Goal: Task Accomplishment & Management: Manage account settings

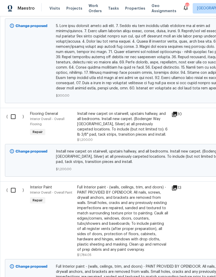
scroll to position [1450, 0]
click at [13, 111] on input "checkbox" at bounding box center [15, 116] width 15 height 11
checkbox input "true"
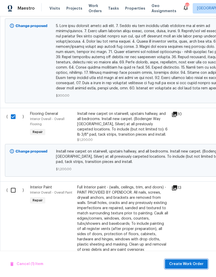
click at [186, 264] on span "Create Work Order" at bounding box center [186, 264] width 35 height 6
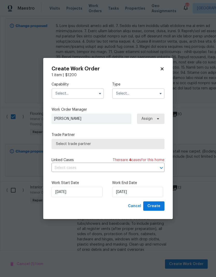
click at [84, 94] on input "text" at bounding box center [78, 93] width 52 height 10
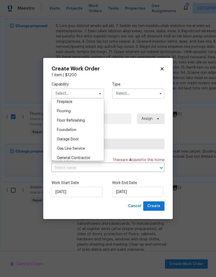
scroll to position [193, 0]
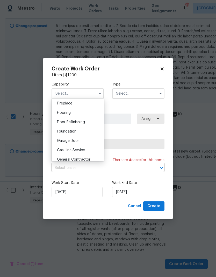
click at [74, 112] on div "Flooring" at bounding box center [78, 112] width 50 height 9
type input "Flooring"
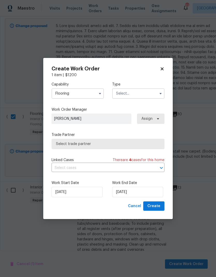
click at [136, 93] on input "text" at bounding box center [138, 93] width 52 height 10
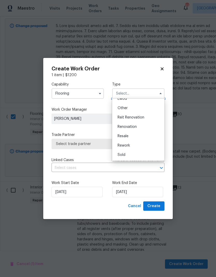
scroll to position [62, 0]
click at [137, 128] on span "Renovation" at bounding box center [127, 127] width 19 height 4
type input "Renovation"
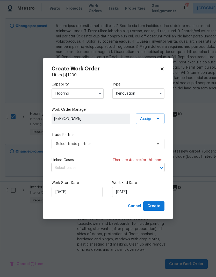
scroll to position [0, 0]
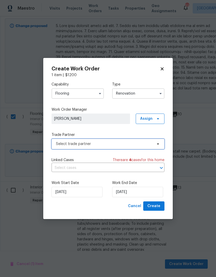
click at [136, 144] on span "Select trade partner" at bounding box center [104, 143] width 97 height 5
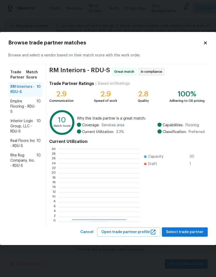
scroll to position [73, 81]
click at [26, 160] on span "Rite Rug Company, Inc. - RDU-S" at bounding box center [23, 161] width 26 height 16
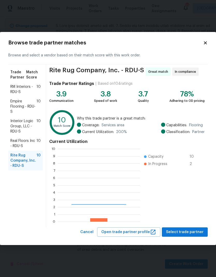
scroll to position [73, 82]
click at [192, 233] on span "Select trade partner" at bounding box center [185, 232] width 38 height 6
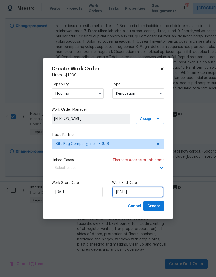
click at [137, 194] on input "9/29/2025" at bounding box center [137, 192] width 51 height 10
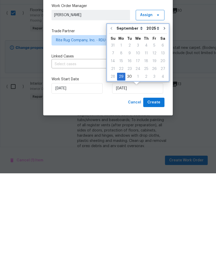
click at [165, 127] on button "Go to next month" at bounding box center [165, 132] width 8 height 10
type input "10/29/2025"
select select "9"
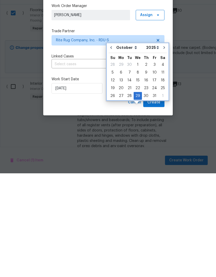
scroll to position [21, 0]
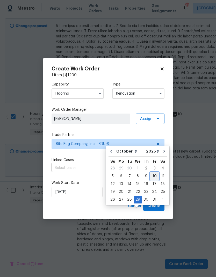
click at [152, 172] on div "10" at bounding box center [155, 175] width 9 height 7
type input "10/10/2025"
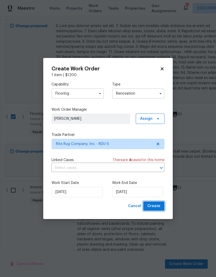
click at [155, 206] on span "Create" at bounding box center [154, 206] width 13 height 6
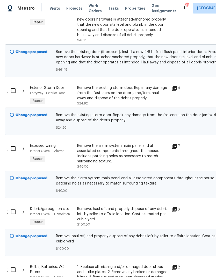
scroll to position [0, 0]
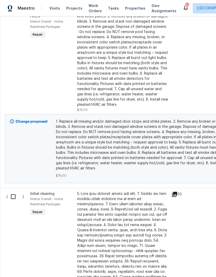
click at [16, 191] on input "checkbox" at bounding box center [15, 196] width 15 height 11
checkbox input "true"
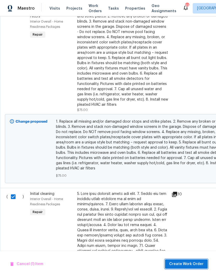
click at [192, 264] on span "Create Work Order" at bounding box center [186, 264] width 35 height 6
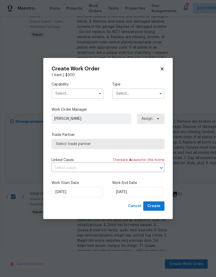
click at [91, 98] on input "text" at bounding box center [78, 93] width 52 height 10
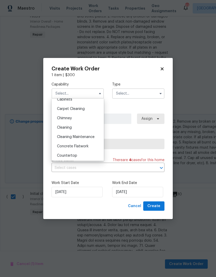
scroll to position [57, 0]
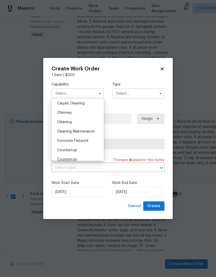
click at [85, 123] on div "Cleaning" at bounding box center [78, 121] width 50 height 9
type input "Cleaning"
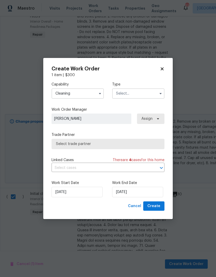
click at [141, 95] on input "text" at bounding box center [138, 93] width 52 height 10
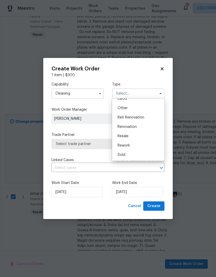
scroll to position [62, 0]
click at [136, 128] on span "Renovation" at bounding box center [127, 127] width 19 height 4
type input "Renovation"
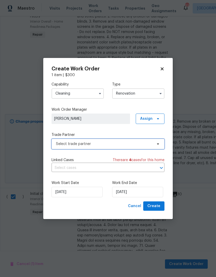
click at [139, 147] on span "Select trade partner" at bounding box center [108, 144] width 113 height 10
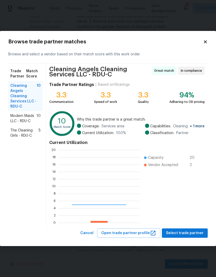
scroll to position [73, 82]
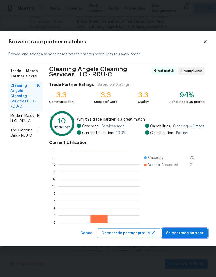
click at [191, 231] on span "Select trade partner" at bounding box center [185, 233] width 38 height 6
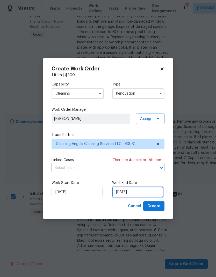
click at [137, 195] on input "9/29/2025" at bounding box center [137, 192] width 51 height 10
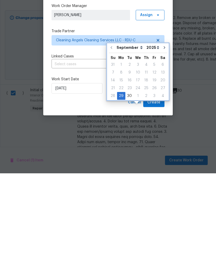
click at [166, 146] on button "Go to next month" at bounding box center [165, 151] width 8 height 10
type input "10/29/2025"
select select "9"
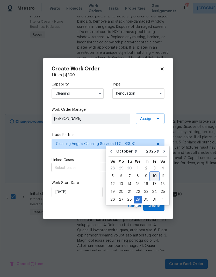
click at [153, 172] on div "10" at bounding box center [155, 175] width 9 height 7
type input "10/10/2025"
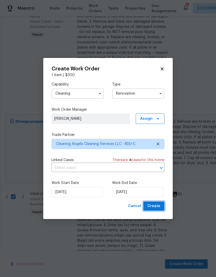
click at [157, 208] on span "Create" at bounding box center [154, 206] width 13 height 6
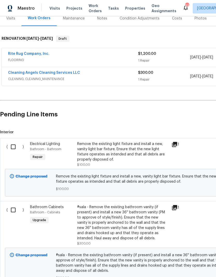
scroll to position [71, 0]
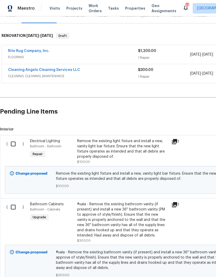
click at [15, 138] on input "checkbox" at bounding box center [15, 143] width 15 height 11
checkbox input "true"
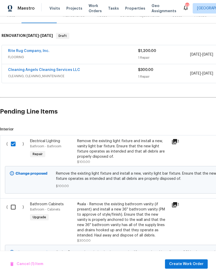
click at [15, 201] on input "checkbox" at bounding box center [15, 206] width 15 height 11
checkbox input "true"
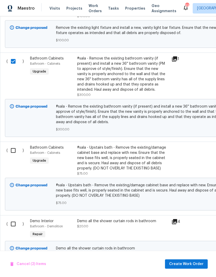
scroll to position [216, 0]
click at [15, 145] on input "checkbox" at bounding box center [15, 150] width 15 height 11
checkbox input "true"
click at [14, 218] on input "checkbox" at bounding box center [15, 223] width 15 height 11
checkbox input "true"
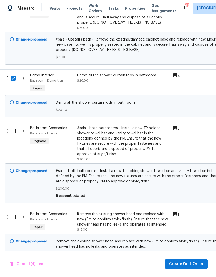
scroll to position [362, 0]
click at [14, 125] on input "checkbox" at bounding box center [15, 130] width 15 height 11
checkbox input "true"
click at [16, 211] on input "checkbox" at bounding box center [15, 216] width 15 height 11
checkbox input "true"
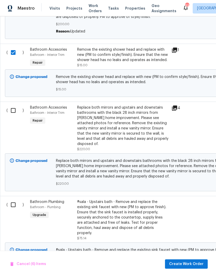
scroll to position [527, 0]
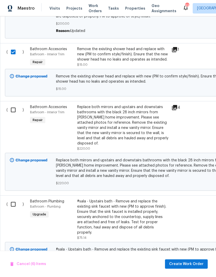
click at [13, 199] on input "checkbox" at bounding box center [15, 204] width 15 height 11
checkbox input "true"
click at [17, 104] on input "checkbox" at bounding box center [15, 109] width 15 height 11
checkbox input "true"
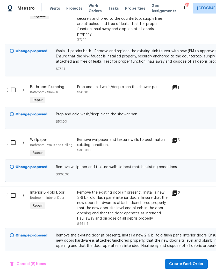
scroll to position [725, 0]
click at [16, 84] on input "checkbox" at bounding box center [15, 89] width 15 height 11
checkbox input "true"
click at [13, 137] on input "checkbox" at bounding box center [15, 142] width 15 height 11
checkbox input "true"
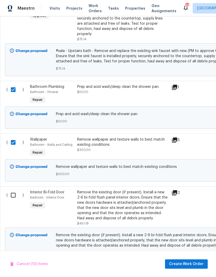
click at [16, 189] on input "checkbox" at bounding box center [15, 194] width 15 height 11
checkbox input "true"
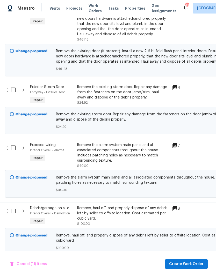
scroll to position [910, 0]
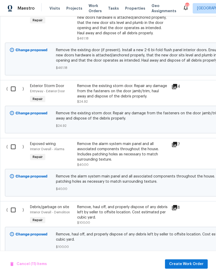
click at [16, 83] on input "checkbox" at bounding box center [15, 88] width 15 height 11
checkbox input "true"
click at [15, 141] on input "checkbox" at bounding box center [15, 146] width 15 height 11
checkbox input "true"
click at [14, 204] on input "checkbox" at bounding box center [15, 209] width 15 height 11
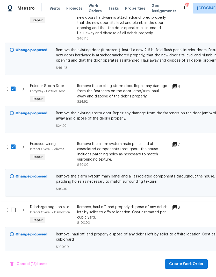
checkbox input "true"
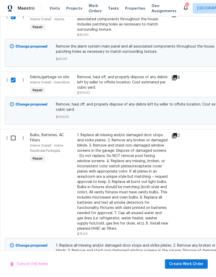
click at [15, 132] on input "checkbox" at bounding box center [15, 137] width 15 height 11
checkbox input "true"
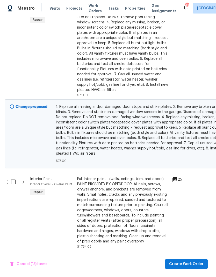
click at [14, 176] on input "checkbox" at bounding box center [15, 181] width 15 height 11
checkbox input "true"
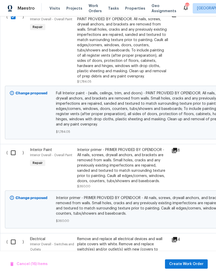
click at [13, 147] on input "checkbox" at bounding box center [15, 152] width 15 height 11
checkbox input "true"
click at [12, 236] on input "checkbox" at bounding box center [15, 241] width 15 height 11
checkbox input "true"
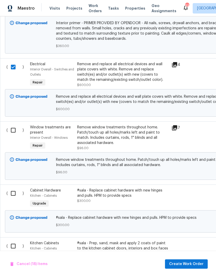
scroll to position [1518, 0]
click at [16, 125] on input "checkbox" at bounding box center [15, 130] width 15 height 11
checkbox input "true"
click at [14, 188] on input "checkbox" at bounding box center [15, 193] width 15 height 11
checkbox input "true"
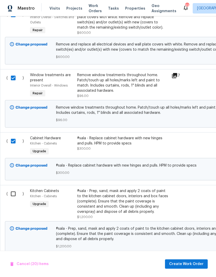
scroll to position [1570, 0]
click at [15, 188] on input "checkbox" at bounding box center [15, 193] width 15 height 11
checkbox input "true"
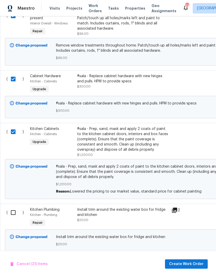
scroll to position [1632, 0]
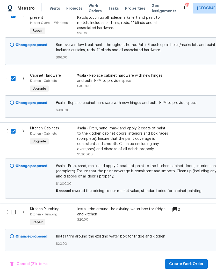
click at [15, 206] on input "checkbox" at bounding box center [15, 211] width 15 height 11
checkbox input "true"
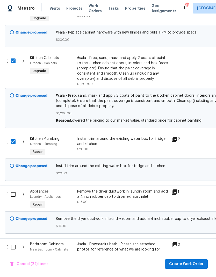
scroll to position [1703, 0]
click at [12, 189] on input "checkbox" at bounding box center [15, 194] width 15 height 11
checkbox input "true"
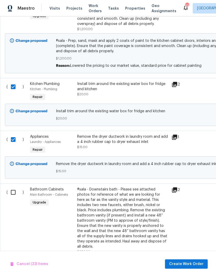
scroll to position [1758, 0]
click at [13, 186] on input "checkbox" at bounding box center [15, 191] width 15 height 11
checkbox input "true"
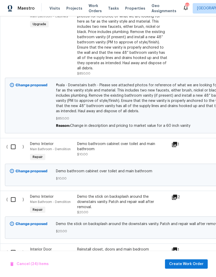
scroll to position [1936, 0]
click at [15, 141] on input "checkbox" at bounding box center [15, 146] width 15 height 11
checkbox input "true"
click at [14, 194] on input "checkbox" at bounding box center [15, 199] width 15 height 11
checkbox input "true"
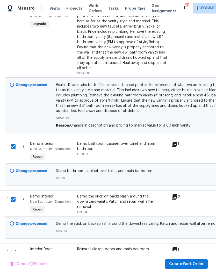
click at [17, 246] on input "checkbox" at bounding box center [15, 251] width 15 height 11
checkbox input "true"
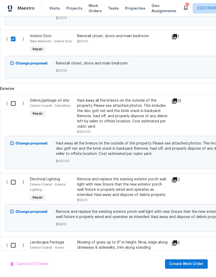
scroll to position [2149, 0]
click at [13, 176] on input "checkbox" at bounding box center [15, 181] width 15 height 11
checkbox input "true"
click at [17, 98] on input "checkbox" at bounding box center [15, 103] width 15 height 11
checkbox input "true"
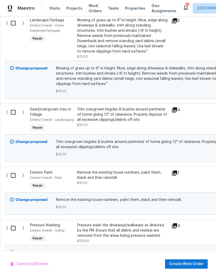
scroll to position [2371, 0]
click at [9, 169] on input "checkbox" at bounding box center [15, 174] width 15 height 11
checkbox input "true"
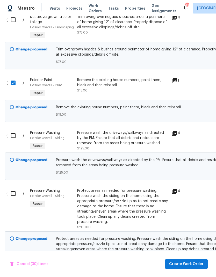
scroll to position [2464, 0]
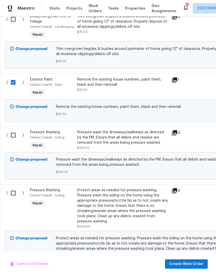
click at [16, 130] on input "checkbox" at bounding box center [15, 135] width 15 height 11
checkbox input "true"
click at [16, 187] on input "checkbox" at bounding box center [15, 192] width 15 height 11
checkbox input "true"
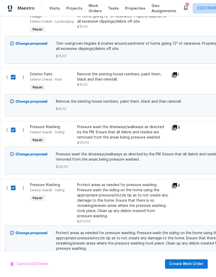
scroll to position [2468, 0]
click at [186, 263] on span "Create Work Order" at bounding box center [186, 264] width 35 height 6
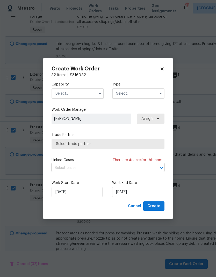
click at [78, 94] on input "text" at bounding box center [78, 93] width 52 height 10
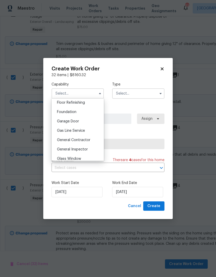
scroll to position [219, 0]
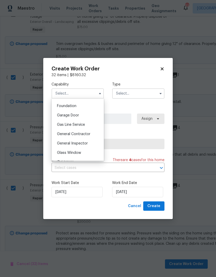
click at [83, 134] on span "General Contractor" at bounding box center [73, 134] width 33 height 4
type input "General Contractor"
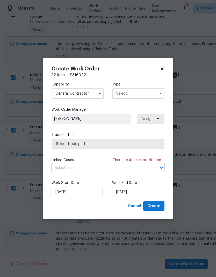
click at [140, 93] on input "text" at bounding box center [138, 93] width 52 height 10
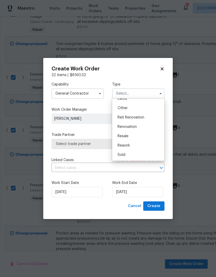
scroll to position [62, 0]
click at [133, 127] on span "Renovation" at bounding box center [127, 127] width 19 height 4
type input "Renovation"
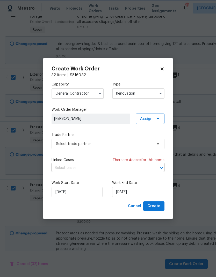
scroll to position [0, 0]
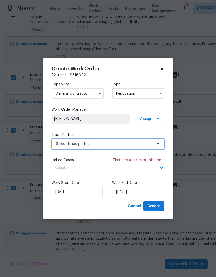
click at [127, 148] on span "Select trade partner" at bounding box center [108, 144] width 113 height 10
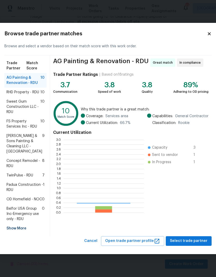
scroll to position [73, 80]
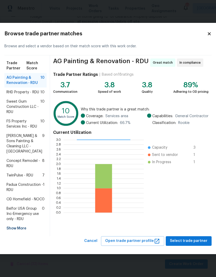
click at [32, 90] on span "RHD Property - RDU" at bounding box center [22, 92] width 33 height 5
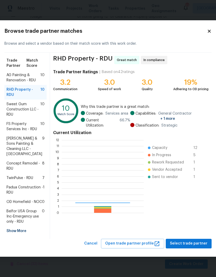
scroll to position [73, 82]
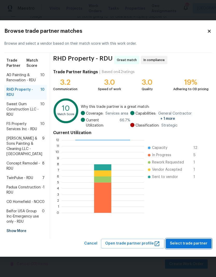
click at [184, 247] on span "Select trade partner" at bounding box center [189, 243] width 38 height 6
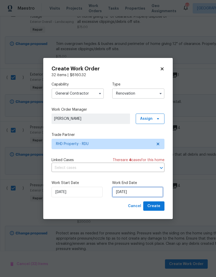
click at [140, 195] on input "9/29/2025" at bounding box center [137, 192] width 51 height 10
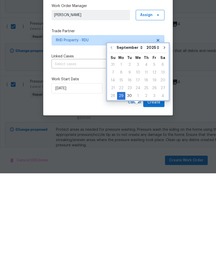
click at [164, 150] on icon "Go to next month" at bounding box center [165, 151] width 2 height 3
type input "10/29/2025"
select select "9"
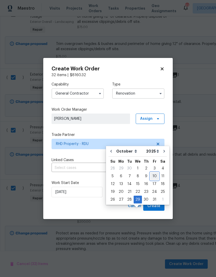
click at [154, 172] on div "10" at bounding box center [155, 175] width 9 height 7
type input "10/10/2025"
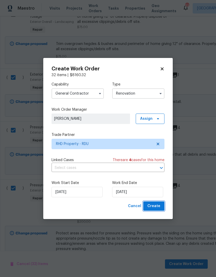
click at [157, 206] on span "Create" at bounding box center [154, 206] width 13 height 6
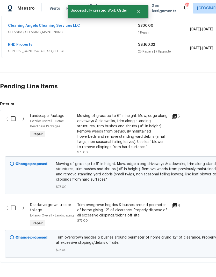
scroll to position [115, 0]
click at [12, 208] on input "checkbox" at bounding box center [15, 207] width 15 height 11
checkbox input "true"
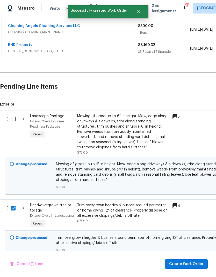
click at [13, 118] on input "checkbox" at bounding box center [15, 118] width 15 height 11
checkbox input "true"
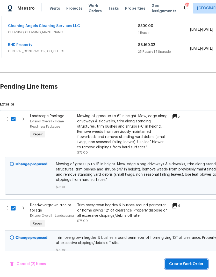
click at [189, 267] on span "Create Work Order" at bounding box center [186, 264] width 35 height 6
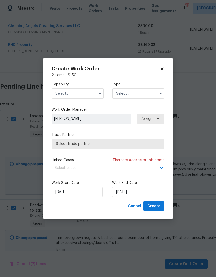
click at [96, 88] on input "text" at bounding box center [78, 93] width 52 height 10
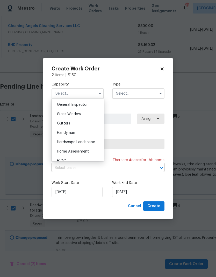
scroll to position [257, 0]
click at [87, 142] on span "Hardscape Landscape" at bounding box center [76, 142] width 38 height 4
type input "Hardscape Landscape"
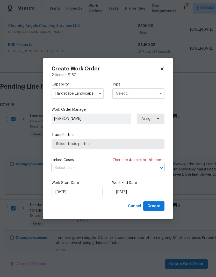
click at [132, 95] on input "text" at bounding box center [138, 93] width 52 height 10
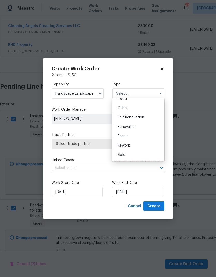
scroll to position [62, 0]
click at [134, 128] on span "Renovation" at bounding box center [127, 127] width 19 height 4
type input "Renovation"
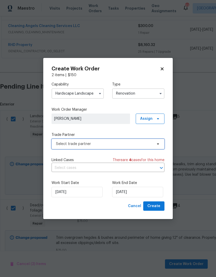
click at [125, 147] on span "Select trade partner" at bounding box center [108, 144] width 113 height 10
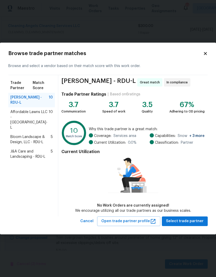
click at [49, 115] on span "Affordable Lawns LLC - RDU-L" at bounding box center [29, 119] width 38 height 21
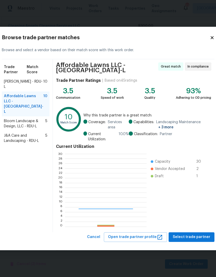
scroll to position [73, 81]
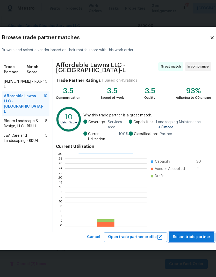
click at [192, 237] on span "Select trade partner" at bounding box center [192, 237] width 38 height 6
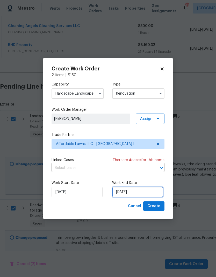
click at [135, 192] on input "9/29/2025" at bounding box center [137, 192] width 51 height 10
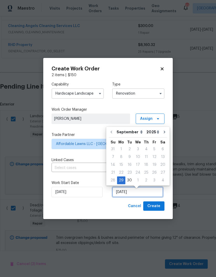
scroll to position [2, 0]
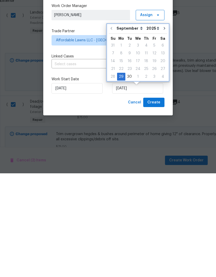
click at [164, 130] on icon "Go to next month" at bounding box center [165, 132] width 4 height 4
type input "10/29/2025"
select select "9"
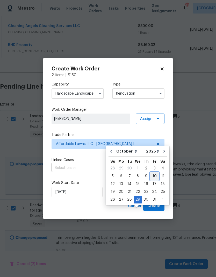
click at [153, 172] on div "10" at bounding box center [155, 175] width 9 height 7
type input "10/10/2025"
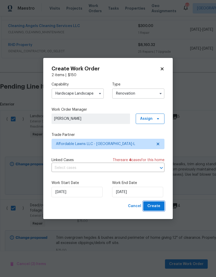
click at [154, 205] on span "Create" at bounding box center [154, 206] width 13 height 6
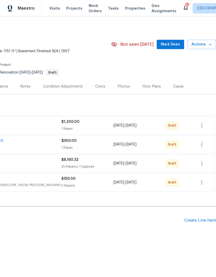
scroll to position [0, 77]
click at [202, 186] on button "button" at bounding box center [202, 182] width 12 height 12
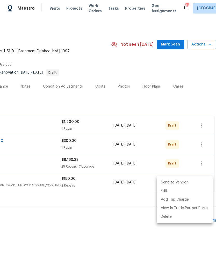
click at [185, 182] on li "Send to Vendor" at bounding box center [185, 182] width 56 height 9
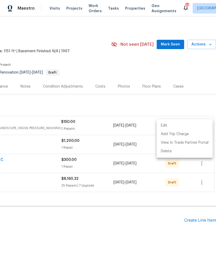
click at [156, 218] on div at bounding box center [108, 138] width 216 height 277
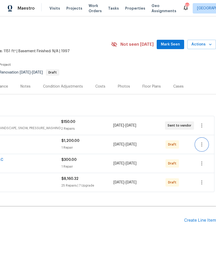
click at [202, 145] on icon "button" at bounding box center [202, 144] width 1 height 4
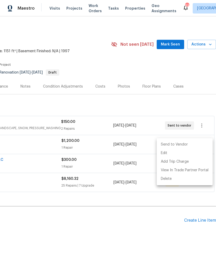
click at [191, 146] on li "Send to Vendor" at bounding box center [185, 144] width 56 height 9
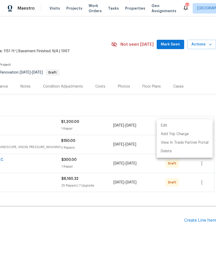
click at [151, 221] on div at bounding box center [108, 138] width 216 height 277
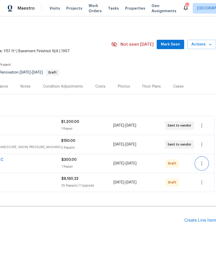
click at [202, 162] on icon "button" at bounding box center [202, 163] width 6 height 6
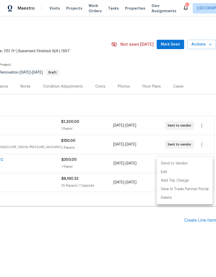
click at [186, 163] on li "Send to Vendor" at bounding box center [185, 163] width 56 height 9
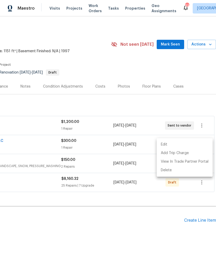
click at [139, 214] on div at bounding box center [108, 138] width 216 height 277
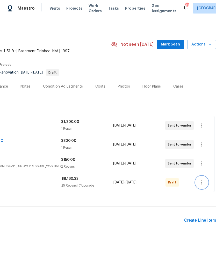
click at [203, 183] on icon "button" at bounding box center [202, 182] width 6 height 6
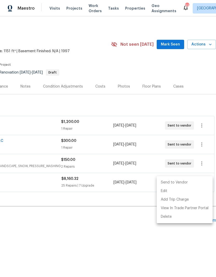
click at [191, 186] on li "Send to Vendor" at bounding box center [185, 182] width 56 height 9
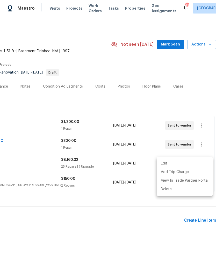
click at [139, 212] on div at bounding box center [108, 138] width 216 height 277
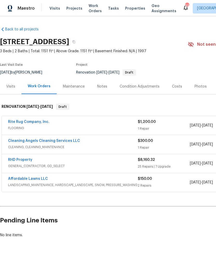
scroll to position [0, 0]
click at [79, 41] on button "button" at bounding box center [73, 41] width 9 height 9
click at [106, 87] on div "Notes" at bounding box center [102, 86] width 10 height 5
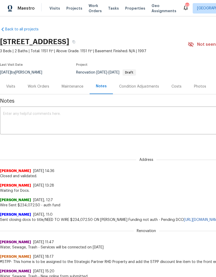
click at [78, 89] on div "Maintenance" at bounding box center [73, 86] width 22 height 5
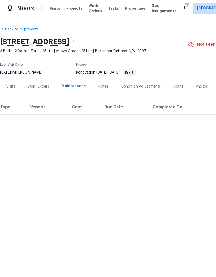
click at [41, 86] on div "Work Orders" at bounding box center [39, 86] width 22 height 5
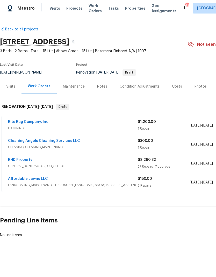
click at [27, 161] on link "RHD Property" at bounding box center [20, 160] width 24 height 4
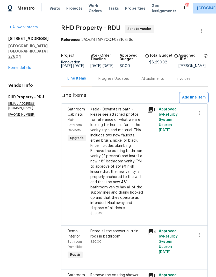
click at [201, 100] on span "Add line item" at bounding box center [194, 97] width 24 height 6
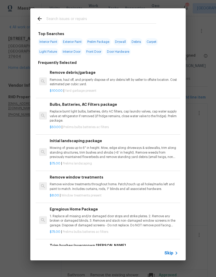
click at [116, 17] on input "text" at bounding box center [101, 20] width 110 height 8
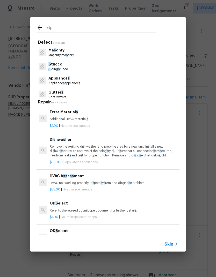
type input "Stpp"
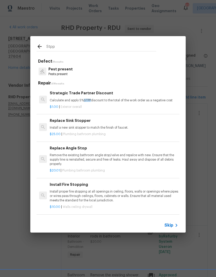
click at [105, 96] on div "Strategic Trade Partner Discount Calculate and apply 5% STPP discount to the to…" at bounding box center [114, 96] width 129 height 12
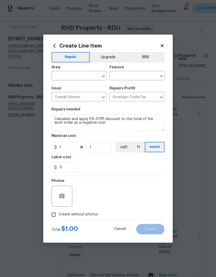
click at [57, 77] on input "text" at bounding box center [72, 76] width 40 height 8
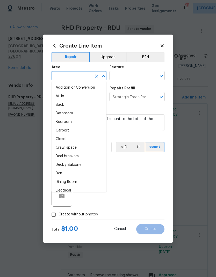
click at [61, 73] on input "text" at bounding box center [72, 76] width 40 height 8
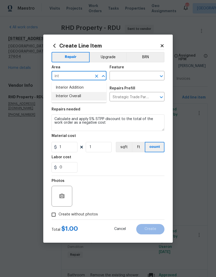
click at [82, 100] on li "Interior Overall" at bounding box center [79, 96] width 55 height 9
type input "Interior Overall"
click at [85, 102] on span "Issue Overall Exterior ​" at bounding box center [79, 93] width 55 height 21
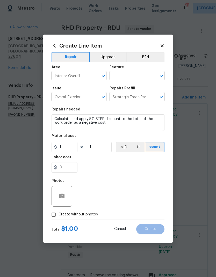
click at [146, 73] on input "text" at bounding box center [130, 76] width 40 height 8
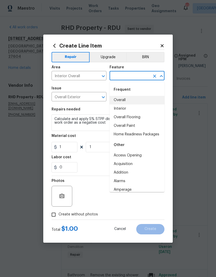
click at [126, 99] on li "Overall" at bounding box center [137, 100] width 55 height 9
type input "Overall"
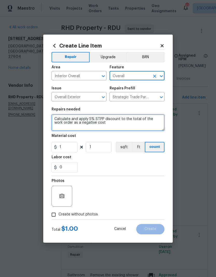
click at [142, 114] on textarea "Calculate and apply 5% STPP discount to the total of the work order as a negati…" at bounding box center [108, 122] width 113 height 17
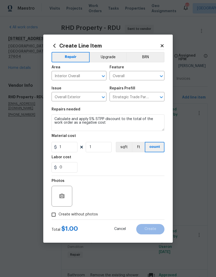
click at [118, 165] on div "0" at bounding box center [108, 167] width 113 height 10
click at [53, 217] on input "Create without photos" at bounding box center [54, 214] width 10 height 10
checkbox input "true"
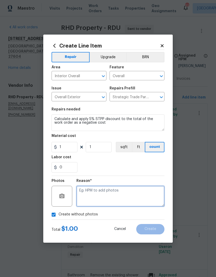
click at [115, 192] on textarea at bounding box center [121, 196] width 88 height 21
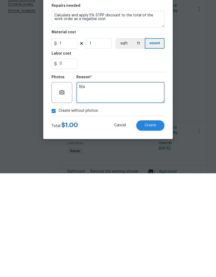
type textarea "N/a"
click at [149, 227] on span "Create" at bounding box center [151, 229] width 12 height 4
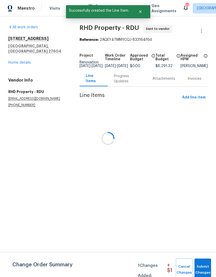
scroll to position [0, 0]
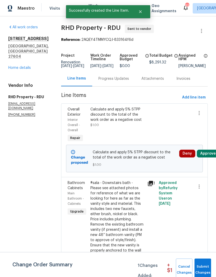
click at [205, 157] on button "Approve" at bounding box center [208, 153] width 22 height 8
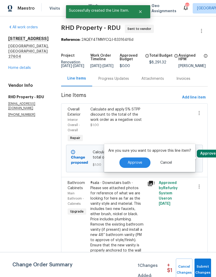
click at [139, 163] on span "Approve" at bounding box center [135, 163] width 15 height 4
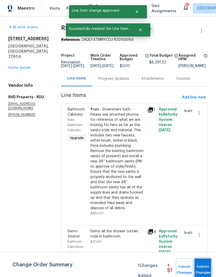
click at [204, 266] on span "Submit Changes" at bounding box center [203, 269] width 11 height 12
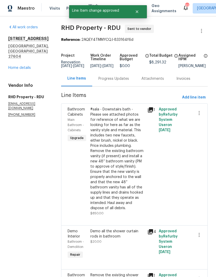
click at [16, 66] on link "Home details" at bounding box center [19, 68] width 23 height 4
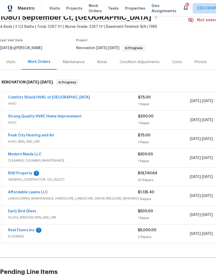
scroll to position [24, 0]
click at [30, 173] on link "RHD Property" at bounding box center [20, 173] width 24 height 4
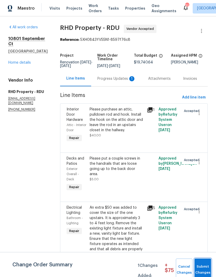
click at [203, 263] on button "Submit Changes" at bounding box center [203, 269] width 17 height 22
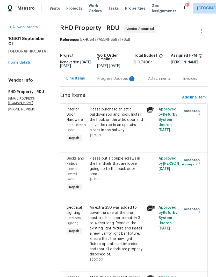
click at [123, 80] on div "Progress Updates 1" at bounding box center [117, 78] width 38 height 5
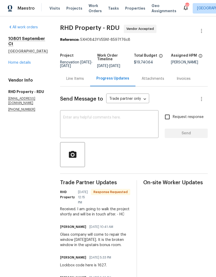
click at [125, 128] on textarea at bounding box center [109, 124] width 92 height 18
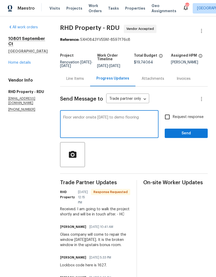
type textarea "Floor vendor onsite Monday to demo flooring"
click at [167, 122] on input "Request response" at bounding box center [167, 116] width 11 height 11
checkbox input "true"
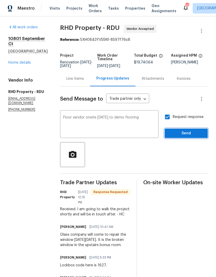
click at [180, 137] on span "Send" at bounding box center [186, 133] width 35 height 6
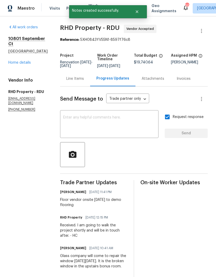
click at [84, 81] on div "Line Items" at bounding box center [75, 78] width 18 height 5
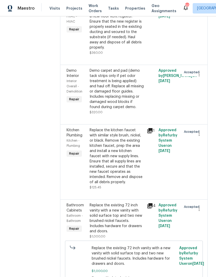
scroll to position [621, 0]
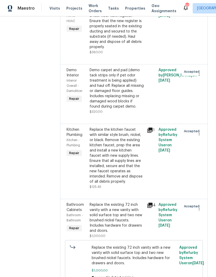
click at [137, 109] on div "Demo carpet and pad (demo tack strips only if pet odor treatment is being appli…" at bounding box center [117, 88] width 55 height 42
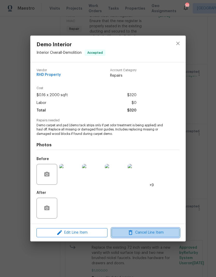
click at [149, 234] on span "Cancel Line Item" at bounding box center [145, 232] width 65 height 6
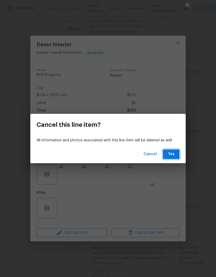
click at [173, 153] on span "Yes" at bounding box center [171, 154] width 8 height 6
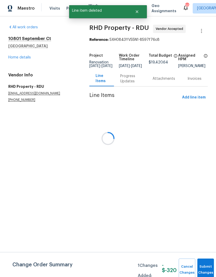
scroll to position [0, 0]
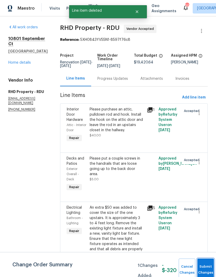
click at [203, 263] on button "Submit Changes" at bounding box center [206, 269] width 17 height 22
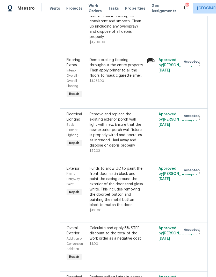
scroll to position [1102, 0]
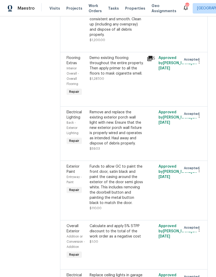
click at [125, 76] on div "Demo existing flooring throughout the entire property. Then apply primer to all…" at bounding box center [117, 65] width 55 height 21
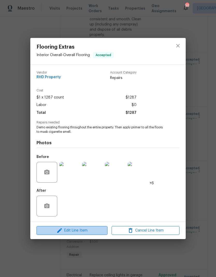
click at [90, 233] on span "Edit Line Item" at bounding box center [72, 230] width 68 height 6
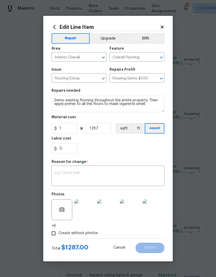
click at [162, 28] on icon at bounding box center [162, 27] width 5 height 5
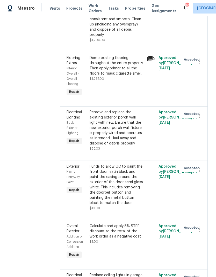
click at [134, 76] on div "Demo existing flooring throughout the entire property. Then apply primer to all…" at bounding box center [117, 65] width 55 height 21
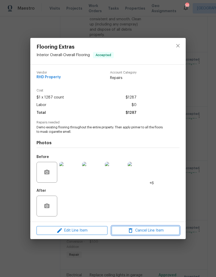
click at [159, 232] on span "Cancel Line Item" at bounding box center [145, 230] width 65 height 6
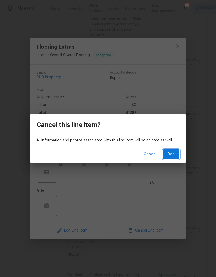
click at [172, 151] on span "Yes" at bounding box center [171, 154] width 8 height 6
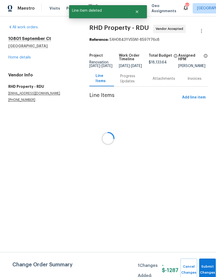
scroll to position [0, 0]
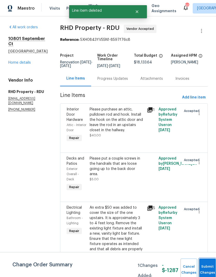
click at [202, 264] on button "Submit Changes" at bounding box center [208, 269] width 17 height 22
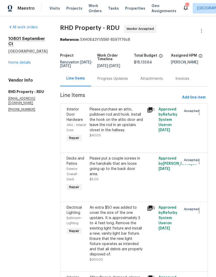
click at [16, 61] on link "Home details" at bounding box center [19, 63] width 23 height 4
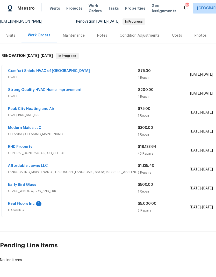
scroll to position [50, 0]
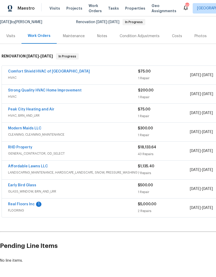
click at [30, 204] on link "Real Floors Inc" at bounding box center [21, 204] width 27 height 4
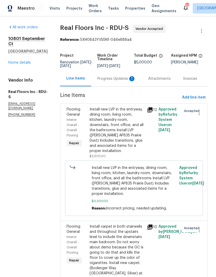
click at [124, 81] on div "Progress Updates 1" at bounding box center [117, 78] width 38 height 5
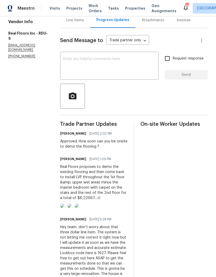
scroll to position [59, 0]
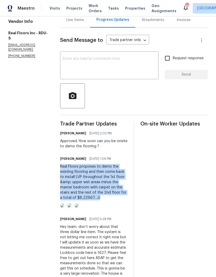
copy div "Real Floors proposes to demo the existing flooring and then come back to instal…"
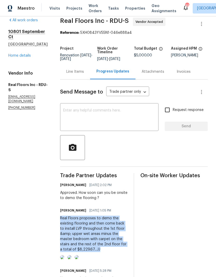
scroll to position [7, 0]
click at [72, 74] on div "Line Items" at bounding box center [75, 71] width 18 height 5
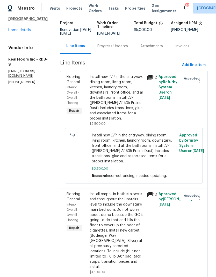
scroll to position [32, 0]
click at [129, 111] on div "Install new LVP in the entryway, dining room, living room, kitchen, laundry roo…" at bounding box center [117, 97] width 55 height 47
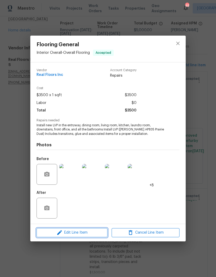
click at [91, 232] on span "Edit Line Item" at bounding box center [72, 232] width 68 height 6
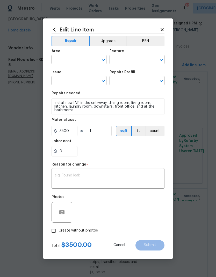
type input "Interior Overall"
type input "Overall Flooring"
type input "Flooring General"
type input "Vinyl Plank LVL 1 - Knighton (Beige) $2.80"
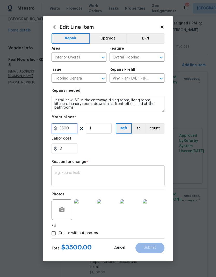
click at [75, 130] on input "3500" at bounding box center [65, 128] width 26 height 10
type input "4000"
click at [149, 151] on div "0" at bounding box center [108, 148] width 113 height 10
click at [98, 168] on div "x ​" at bounding box center [108, 176] width 113 height 19
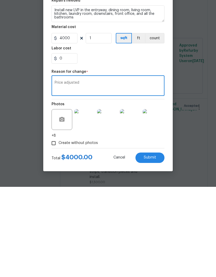
type textarea "Price adjusted"
click at [153, 242] on button "Submit" at bounding box center [150, 247] width 29 height 10
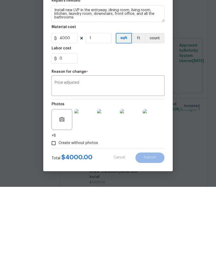
scroll to position [21, 0]
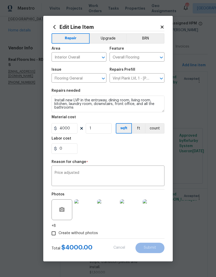
type input "3500"
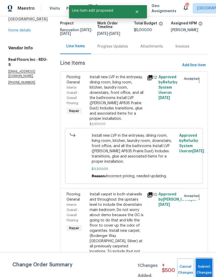
click at [204, 267] on button "Submit Changes" at bounding box center [204, 269] width 17 height 22
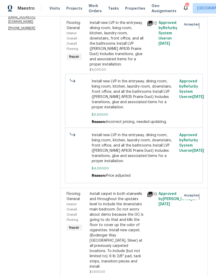
scroll to position [86, 0]
click at [146, 197] on div "Install carpet in both stairwells and throughout the upstairs level to include …" at bounding box center [117, 233] width 58 height 86
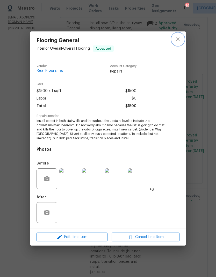
click at [180, 39] on icon "close" at bounding box center [178, 39] width 6 height 6
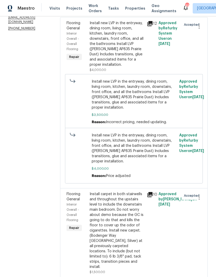
click at [121, 209] on div "Install carpet in both stairwells and throughout the upstairs level to include …" at bounding box center [117, 230] width 55 height 78
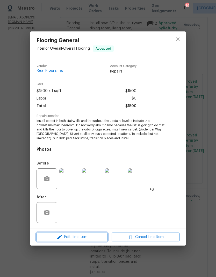
click at [85, 235] on span "Edit Line Item" at bounding box center [72, 237] width 68 height 6
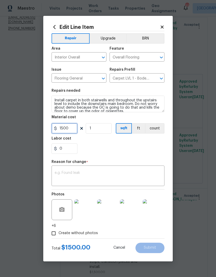
click at [74, 130] on input "1500" at bounding box center [65, 128] width 26 height 10
type input "0"
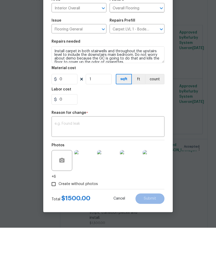
click at [115, 171] on textarea at bounding box center [108, 176] width 107 height 11
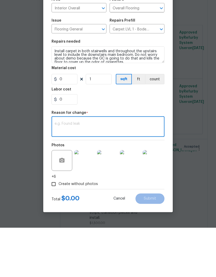
paste textarea "Real Floors proposes to demo the existing flooring and then come back to instal…"
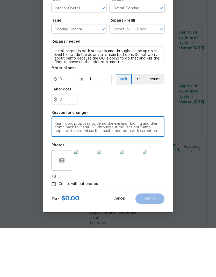
scroll to position [4, 0]
type textarea "Real Floors proposes to demo the existing flooring and then come back to instal…"
click at [66, 123] on input "0" at bounding box center [65, 128] width 26 height 10
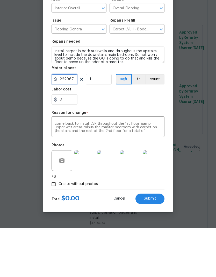
type input "2229.67"
click at [154, 143] on div "0" at bounding box center [108, 148] width 113 height 10
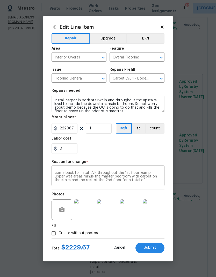
click at [153, 246] on span "Submit" at bounding box center [150, 248] width 12 height 4
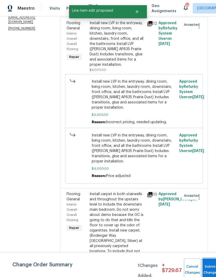
click at [211, 263] on button "Submit Changes" at bounding box center [211, 269] width 17 height 22
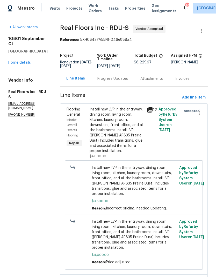
scroll to position [0, 0]
click at [128, 144] on div "Install new LVP in the entryway, dining room, living room, kitchen, laundry roo…" at bounding box center [117, 130] width 55 height 47
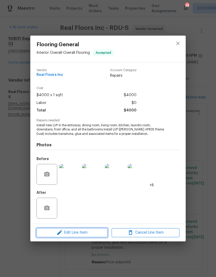
click at [90, 234] on span "Edit Line Item" at bounding box center [72, 232] width 68 height 6
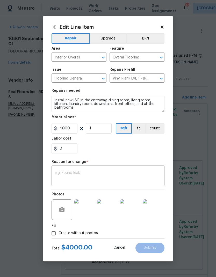
click at [116, 176] on textarea at bounding box center [108, 176] width 107 height 11
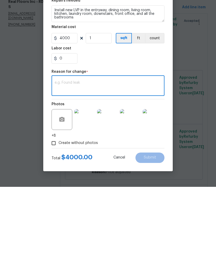
paste textarea "Real Floors proposes to demo the existing flooring and then come back to instal…"
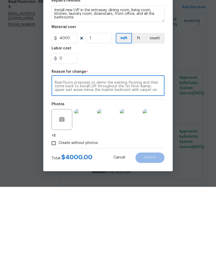
scroll to position [4, 0]
type textarea "Real Floors proposes to demo the existing flooring and then come back to instal…"
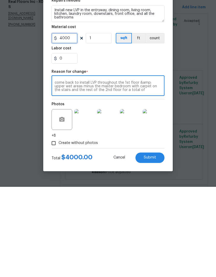
click at [70, 123] on input "4000" at bounding box center [65, 128] width 26 height 10
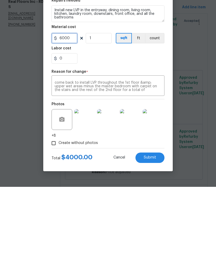
type input "6000"
click at [152, 246] on span "Submit" at bounding box center [150, 248] width 12 height 4
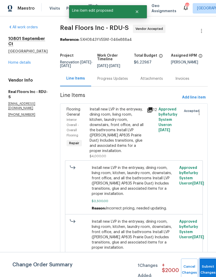
click at [208, 264] on button "Submit Changes" at bounding box center [208, 269] width 17 height 22
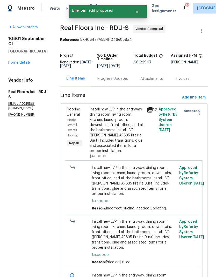
scroll to position [0, 0]
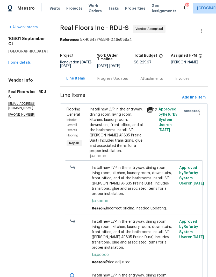
click at [121, 81] on div "Progress Updates" at bounding box center [113, 78] width 31 height 5
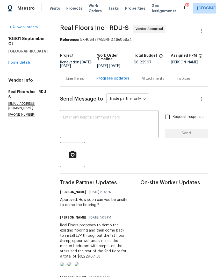
click at [72, 81] on div "Line Items" at bounding box center [75, 78] width 18 height 5
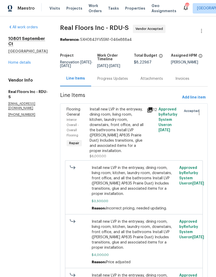
click at [13, 61] on link "Home details" at bounding box center [19, 63] width 23 height 4
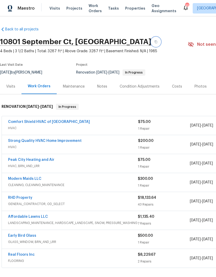
click at [152, 40] on button "button" at bounding box center [156, 41] width 9 height 9
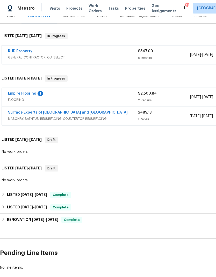
scroll to position [70, 0]
click at [22, 94] on link "Empire Flooring" at bounding box center [22, 94] width 28 height 4
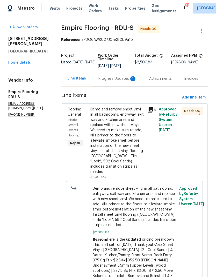
click at [117, 81] on div "Progress Updates 1" at bounding box center [118, 78] width 38 height 5
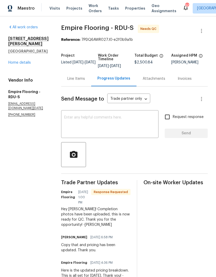
click at [82, 81] on div "Line Items" at bounding box center [76, 78] width 18 height 5
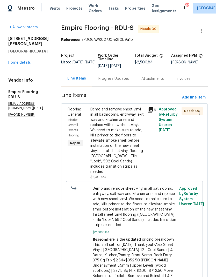
click at [134, 134] on div "Demo and remove sheet vinyl in all bathrooms, entryway, exit way and kitchen ar…" at bounding box center [118, 140] width 54 height 67
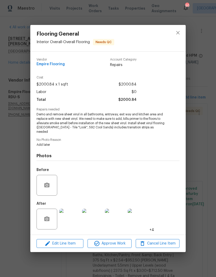
click at [77, 220] on img at bounding box center [69, 218] width 21 height 21
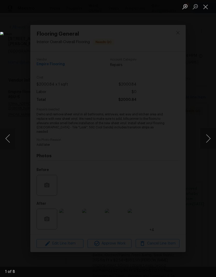
click at [208, 137] on button "Next image" at bounding box center [209, 138] width 16 height 21
click at [207, 141] on button "Next image" at bounding box center [209, 138] width 16 height 21
click at [206, 143] on button "Next image" at bounding box center [209, 138] width 16 height 21
click at [206, 142] on button "Next image" at bounding box center [209, 138] width 16 height 21
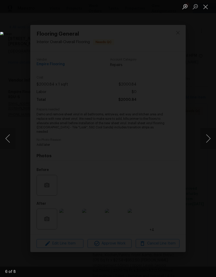
click at [206, 142] on button "Next image" at bounding box center [209, 138] width 16 height 21
click at [207, 9] on button "Close lightbox" at bounding box center [206, 6] width 10 height 9
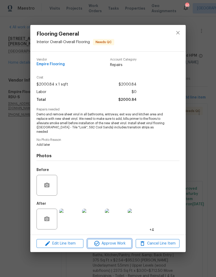
click at [116, 240] on span "Approve Work" at bounding box center [109, 243] width 41 height 6
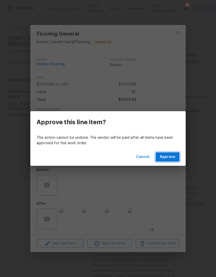
click at [173, 156] on span "Approve" at bounding box center [168, 157] width 16 height 6
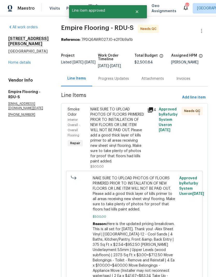
click at [138, 144] on div "NAKE SURE TO UPLOAD PHOTOS OF FLOORS PRIMERED PRIOR TO INSTALLATION OF NEW FLOO…" at bounding box center [118, 135] width 54 height 57
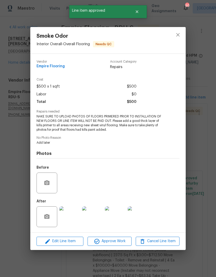
click at [71, 217] on img at bounding box center [69, 216] width 21 height 21
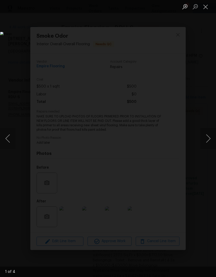
click at [207, 139] on button "Next image" at bounding box center [209, 138] width 16 height 21
click at [206, 138] on button "Next image" at bounding box center [209, 138] width 16 height 21
click at [209, 146] on button "Next image" at bounding box center [209, 138] width 16 height 21
click at [209, 139] on button "Next image" at bounding box center [209, 138] width 16 height 21
click at [209, 7] on button "Close lightbox" at bounding box center [206, 6] width 10 height 9
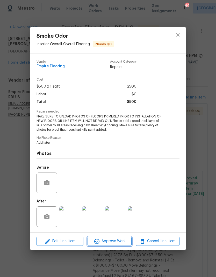
click at [121, 242] on span "Approve Work" at bounding box center [109, 241] width 41 height 6
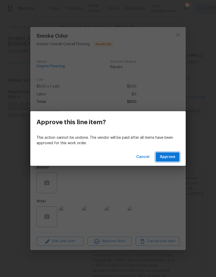
click at [172, 161] on button "Approve" at bounding box center [168, 157] width 24 height 10
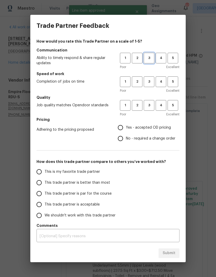
click at [154, 59] on span "3" at bounding box center [150, 58] width 10 height 6
click at [154, 84] on span "3" at bounding box center [150, 82] width 10 height 6
click at [154, 105] on button "3" at bounding box center [149, 105] width 11 height 11
click at [140, 127] on span "Yes - accepted OD pricing" at bounding box center [148, 127] width 45 height 5
click at [126, 127] on input "Yes - accepted OD pricing" at bounding box center [120, 127] width 11 height 11
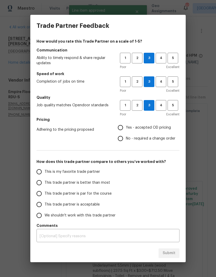
radio input "true"
click at [102, 196] on span "This trade partner is par for the course" at bounding box center [78, 193] width 67 height 5
click at [45, 196] on input "This trade partner is par for the course" at bounding box center [39, 193] width 11 height 11
click at [173, 251] on span "Submit" at bounding box center [169, 253] width 13 height 6
radio input "true"
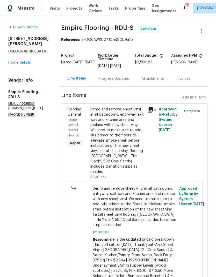
radio input "false"
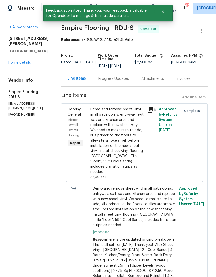
click at [14, 58] on div "[STREET_ADDRESS][PERSON_NAME] Home details" at bounding box center [28, 50] width 40 height 29
click at [15, 63] on link "Home details" at bounding box center [19, 63] width 23 height 4
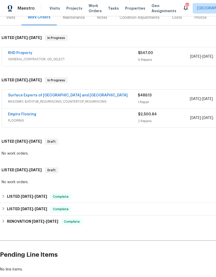
scroll to position [68, 0]
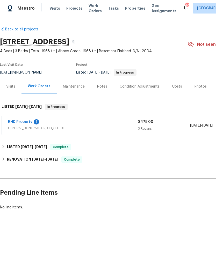
click at [19, 121] on link "RHD Property" at bounding box center [20, 122] width 24 height 4
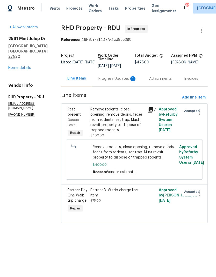
click at [179, 171] on div "Approved by Refurby System User on [DATE]" at bounding box center [189, 159] width 22 height 33
click at [113, 86] on div "Progress Updates 1" at bounding box center [117, 78] width 51 height 15
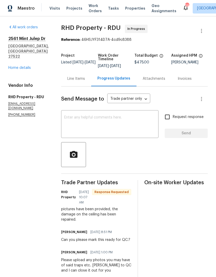
click at [19, 66] on link "Home details" at bounding box center [19, 68] width 23 height 4
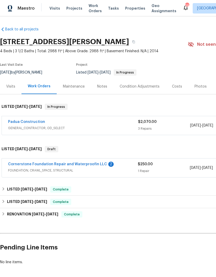
click at [97, 164] on link "Cornerstone Foundation Repair and Waterproofin LLC" at bounding box center [57, 164] width 99 height 4
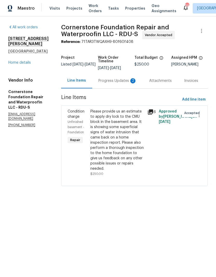
click at [131, 81] on div "2" at bounding box center [133, 80] width 5 height 5
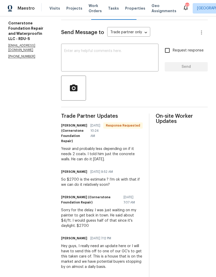
scroll to position [67, 0]
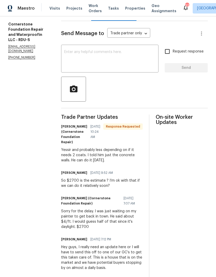
click at [64, 56] on textarea at bounding box center [109, 59] width 91 height 18
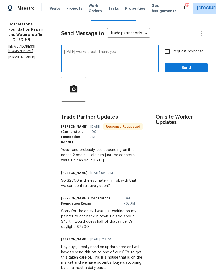
type textarea "[DATE] works great. Thank you"
click at [187, 69] on span "Send" at bounding box center [186, 68] width 35 height 6
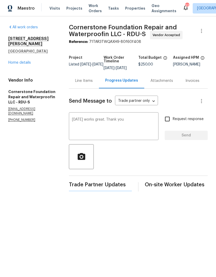
scroll to position [0, 0]
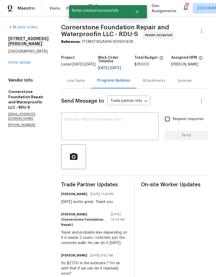
click at [17, 64] on link "Home details" at bounding box center [19, 63] width 23 height 4
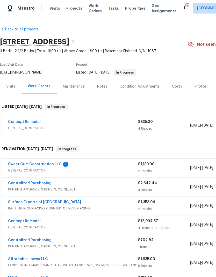
click at [55, 166] on link "Sweet Gum Construction LLC" at bounding box center [35, 164] width 54 height 4
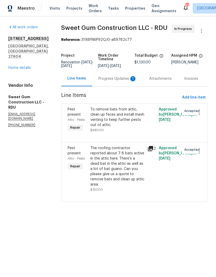
click at [113, 81] on div "Progress Updates 1" at bounding box center [118, 78] width 38 height 5
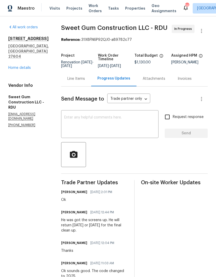
click at [85, 81] on div "Line Items" at bounding box center [76, 78] width 18 height 5
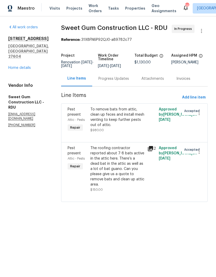
click at [18, 66] on link "Home details" at bounding box center [19, 68] width 23 height 4
